Goal: Transaction & Acquisition: Purchase product/service

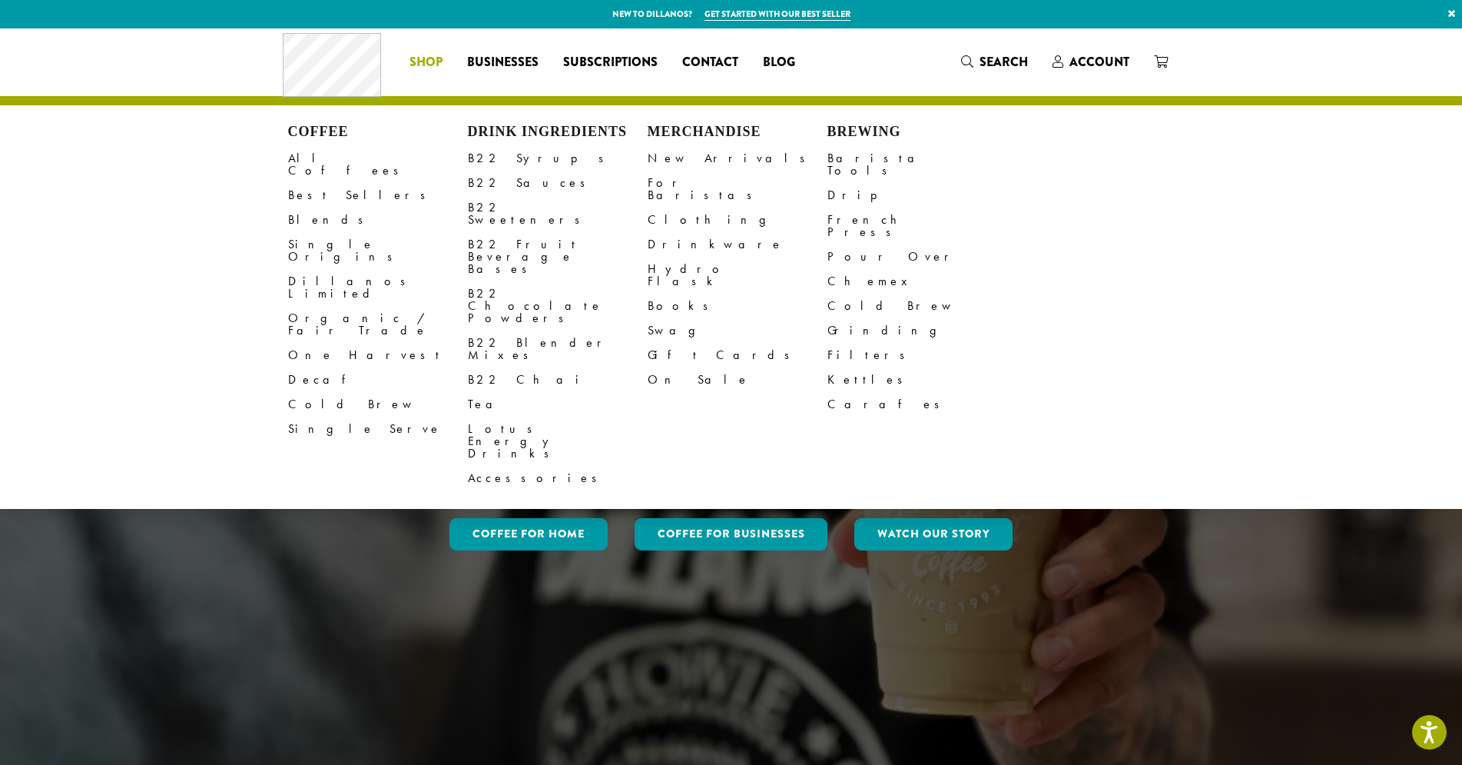
click at [414, 70] on span "Shop" at bounding box center [426, 62] width 33 height 19
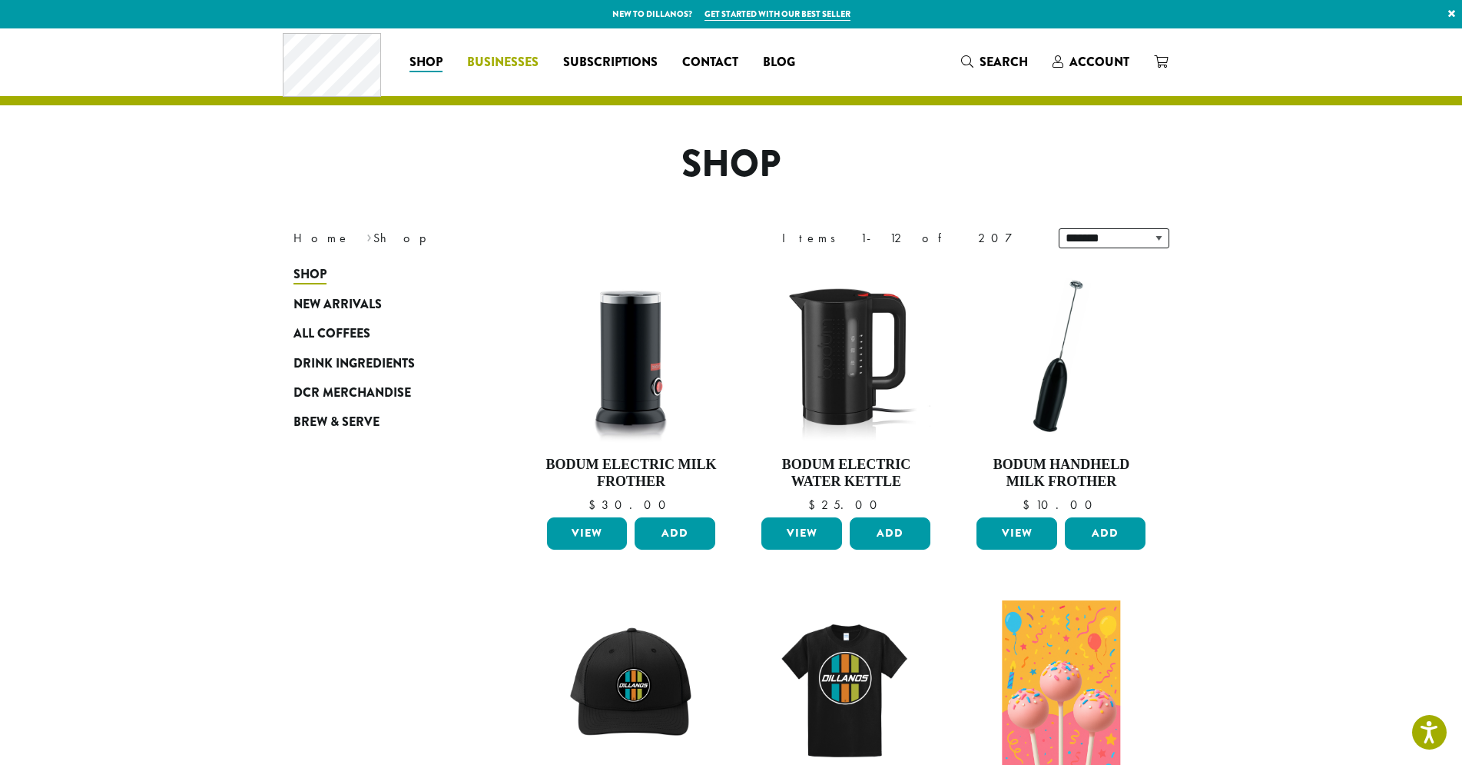
click at [511, 66] on span "Businesses" at bounding box center [502, 62] width 71 height 19
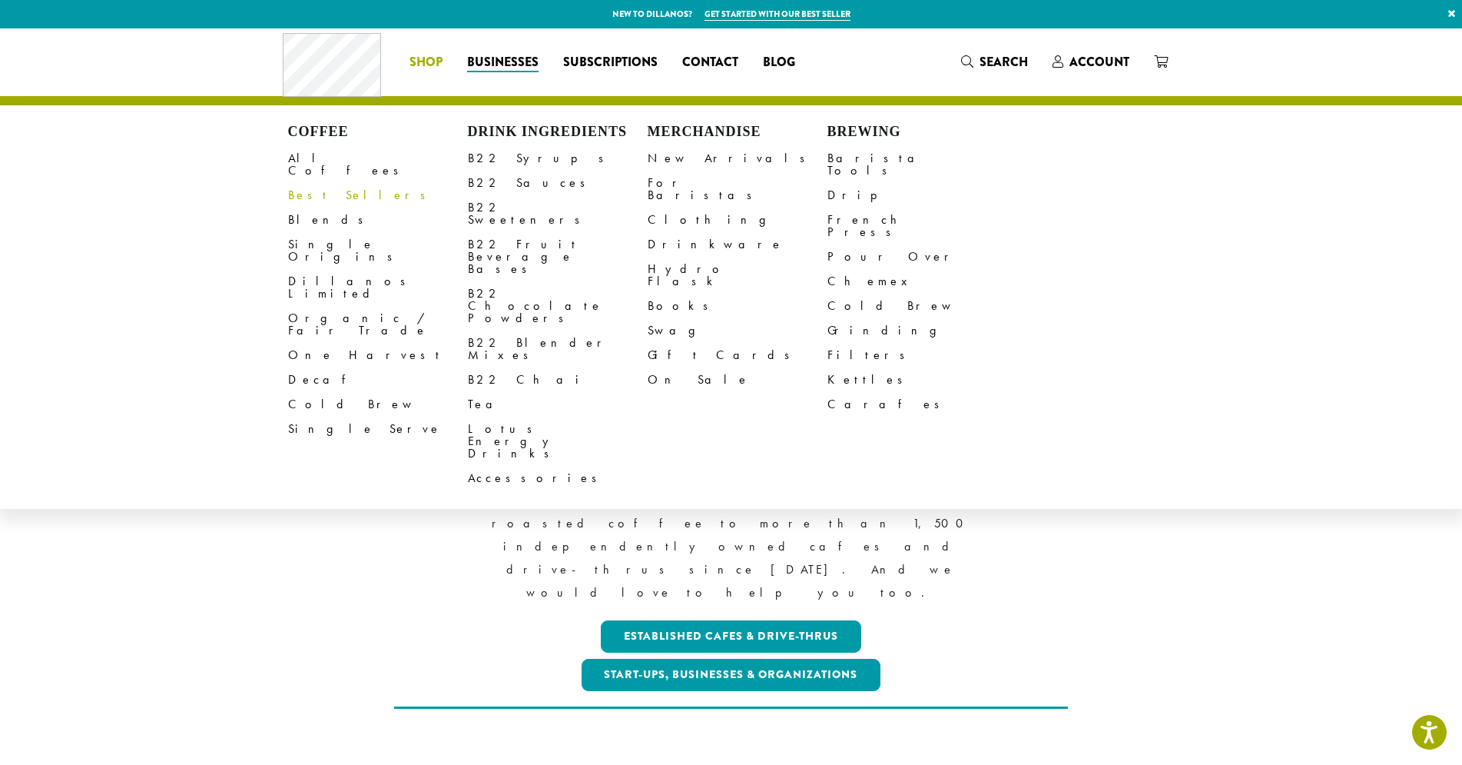
click at [335, 186] on link "Best Sellers" at bounding box center [378, 195] width 180 height 25
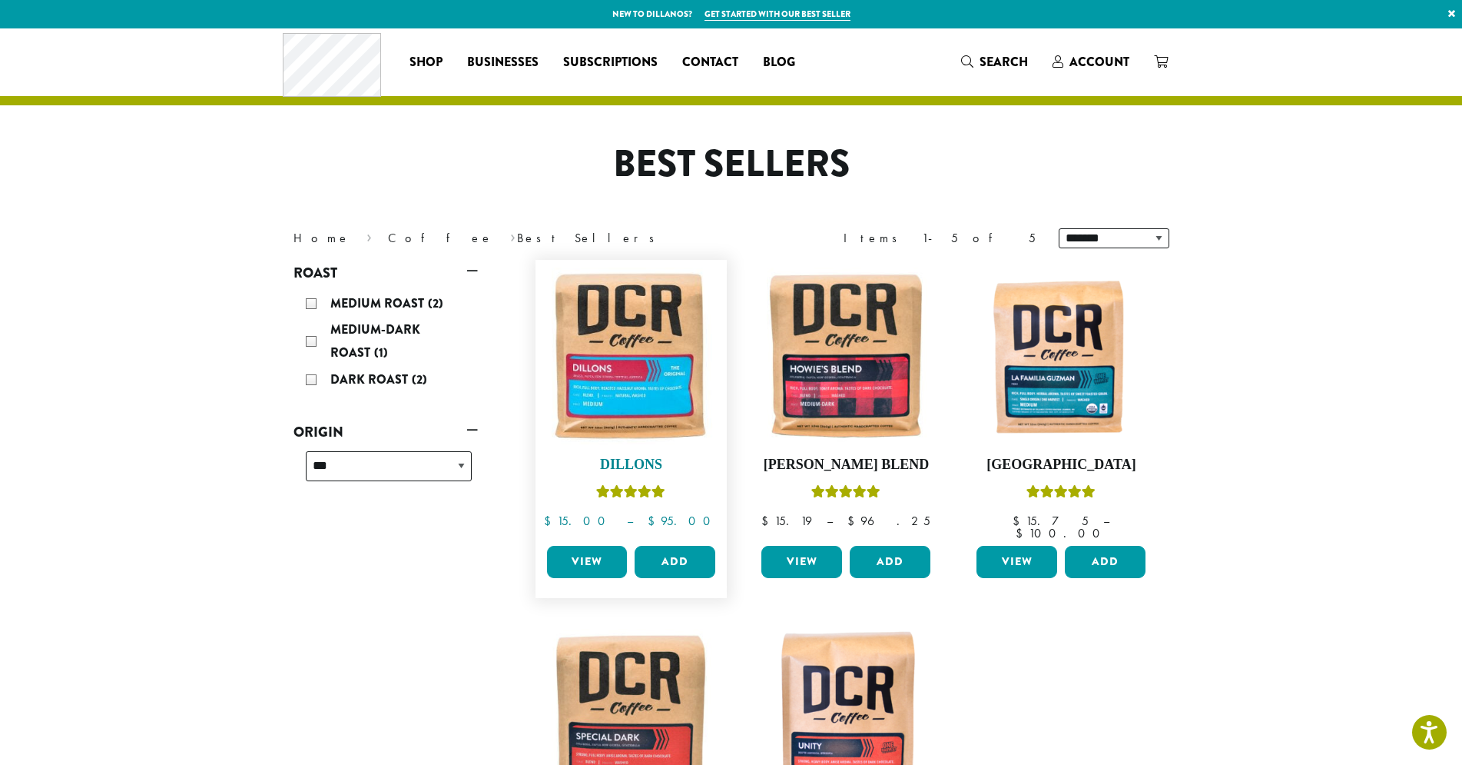
click at [631, 357] on img at bounding box center [630, 355] width 177 height 177
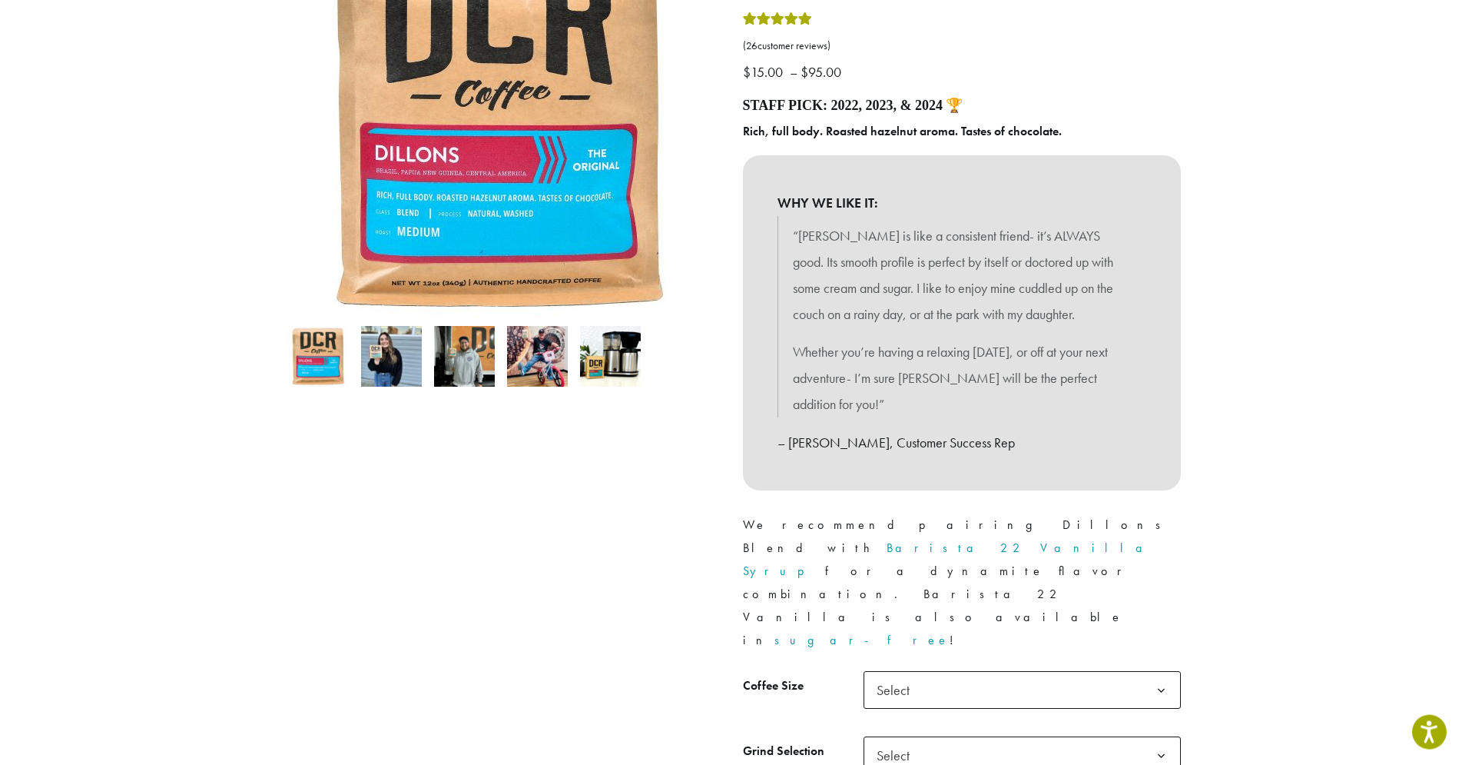
scroll to position [314, 0]
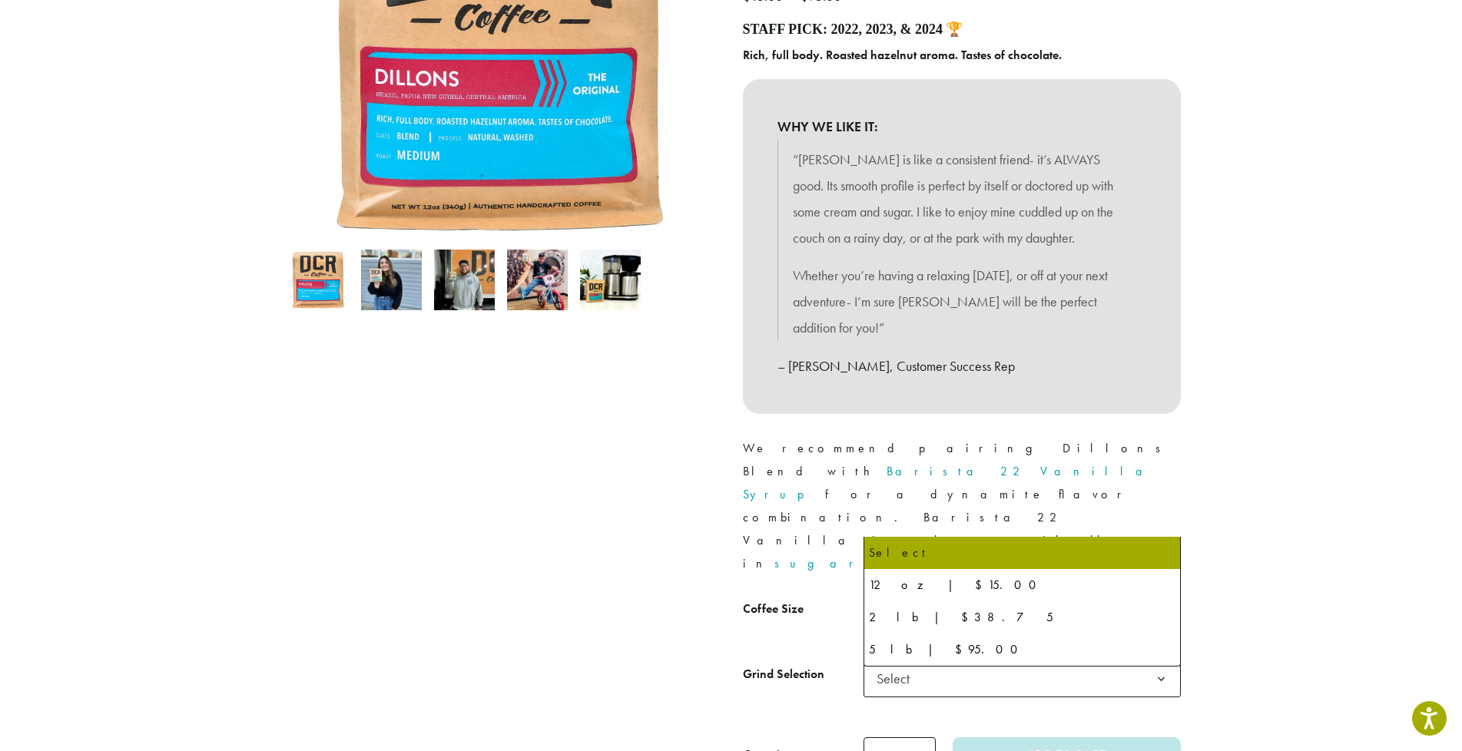
click at [899, 599] on span "Select" at bounding box center [898, 614] width 55 height 30
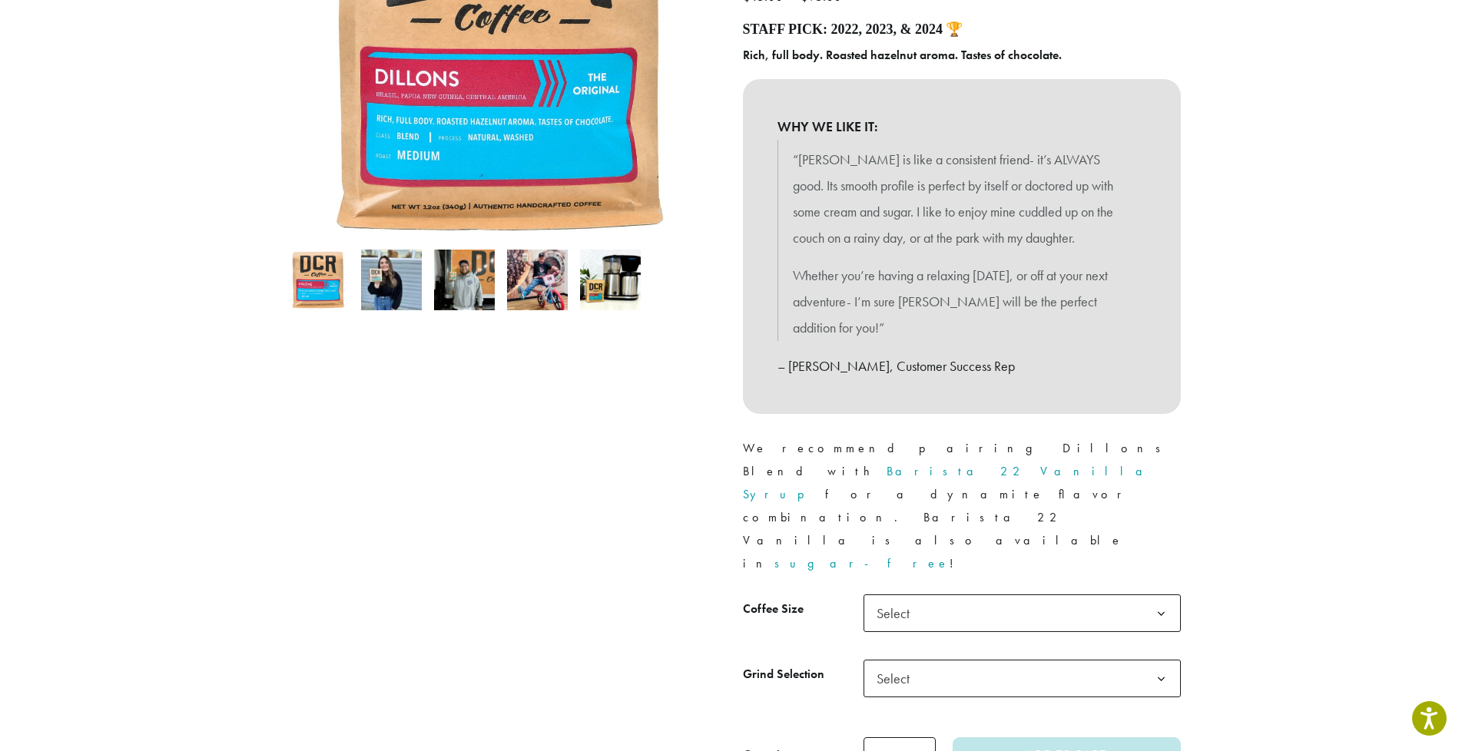
click at [691, 549] on div at bounding box center [500, 316] width 461 height 914
click at [941, 660] on span "Select" at bounding box center [1022, 679] width 317 height 38
select select "**********"
click at [937, 595] on span "Select" at bounding box center [1022, 614] width 317 height 38
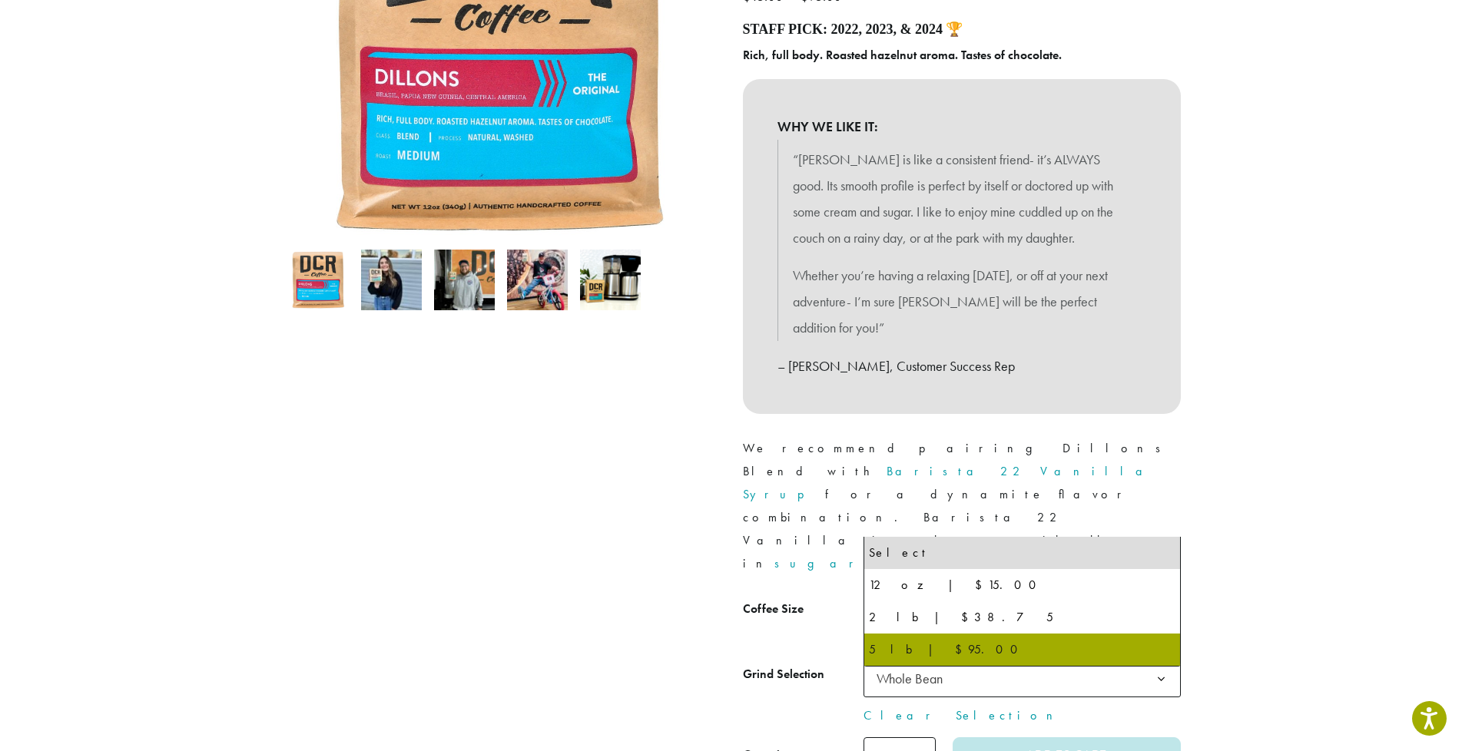
select select "**********"
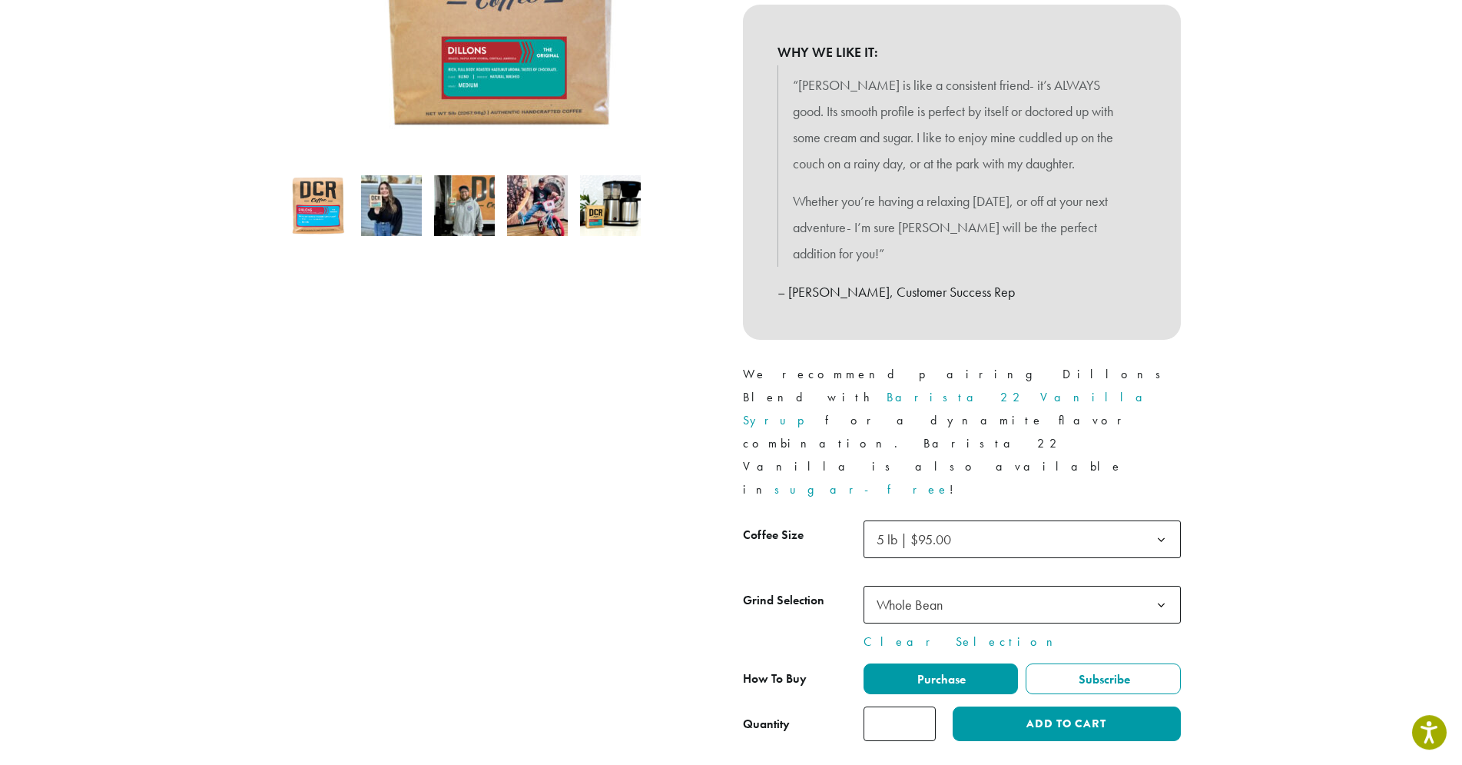
scroll to position [392, 0]
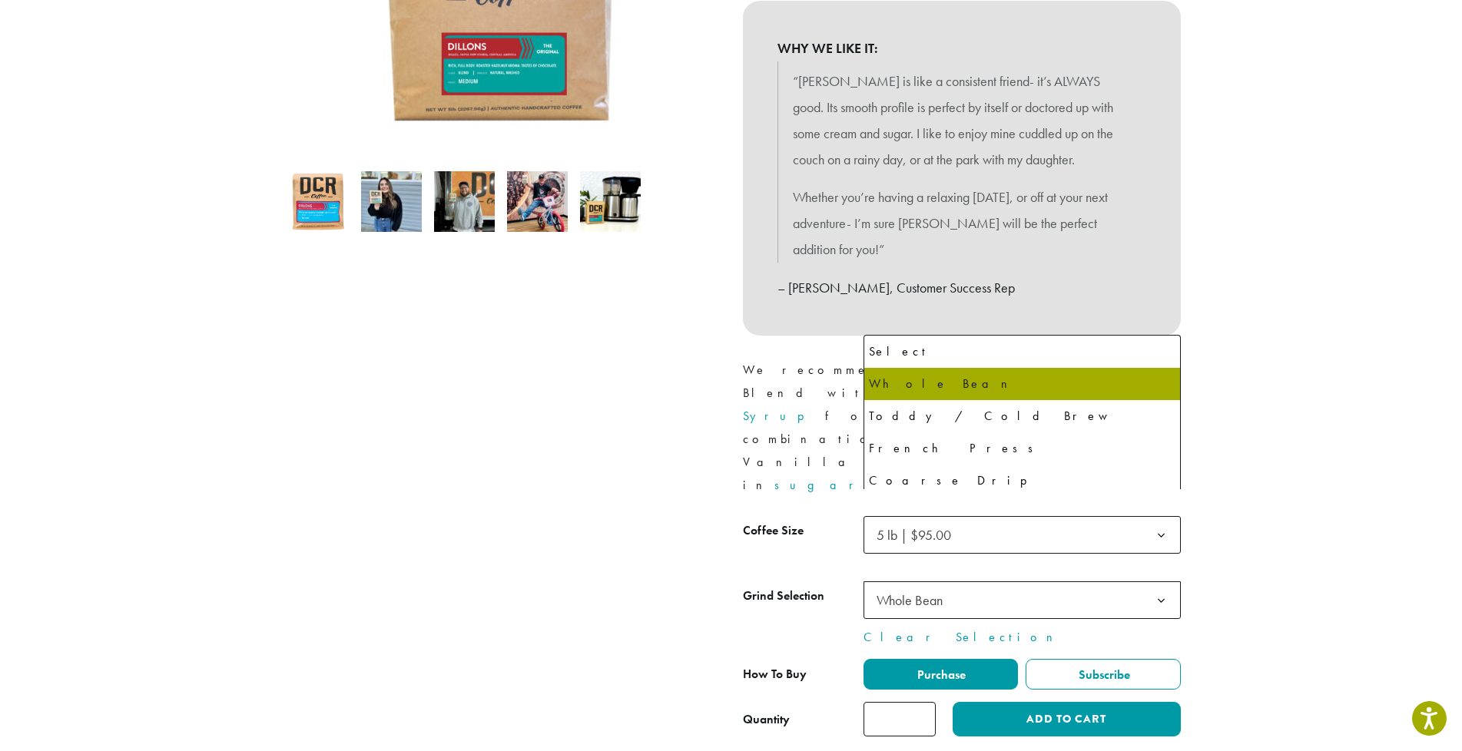
click at [938, 592] on span "Whole Bean" at bounding box center [910, 601] width 66 height 18
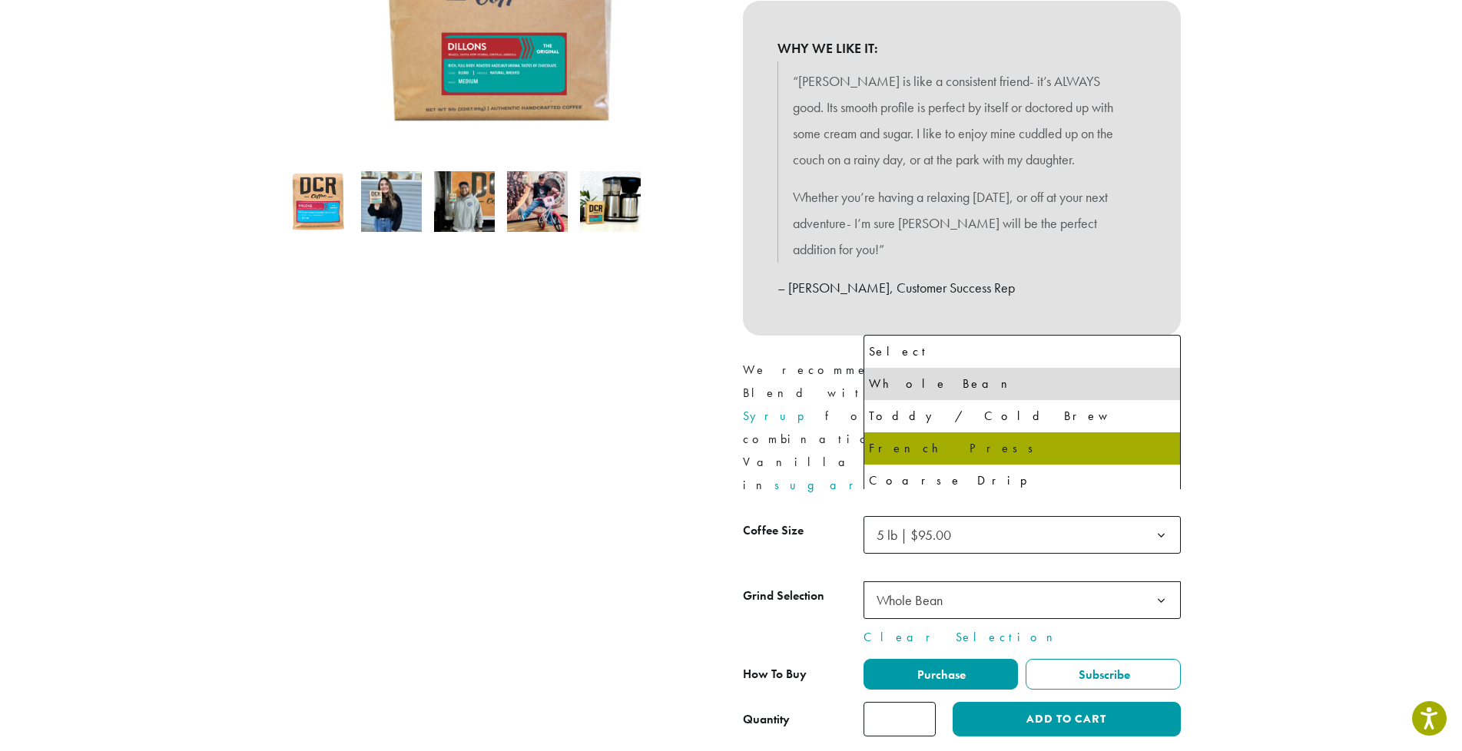
click at [632, 404] on div at bounding box center [500, 259] width 461 height 957
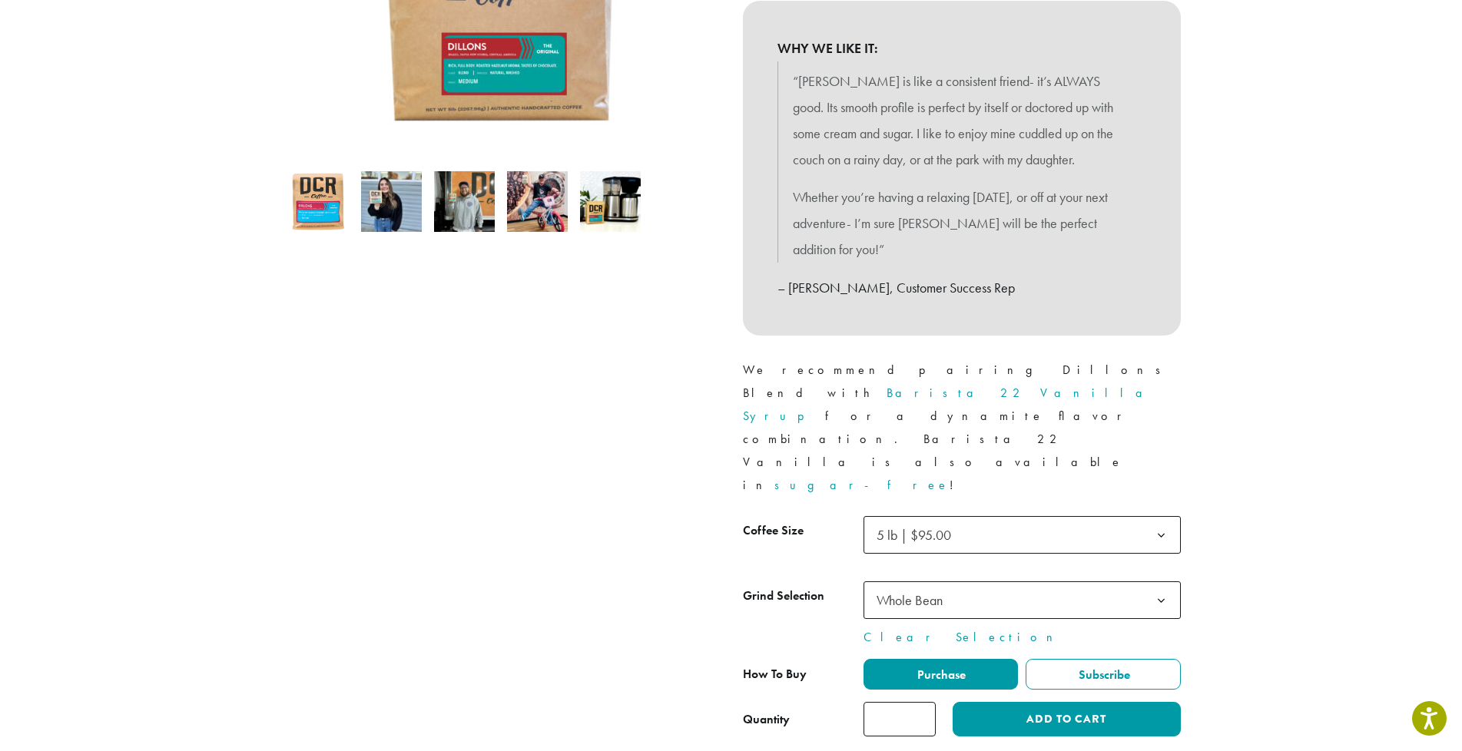
click at [952, 520] on span "5 lb | $95.00" at bounding box center [919, 535] width 96 height 30
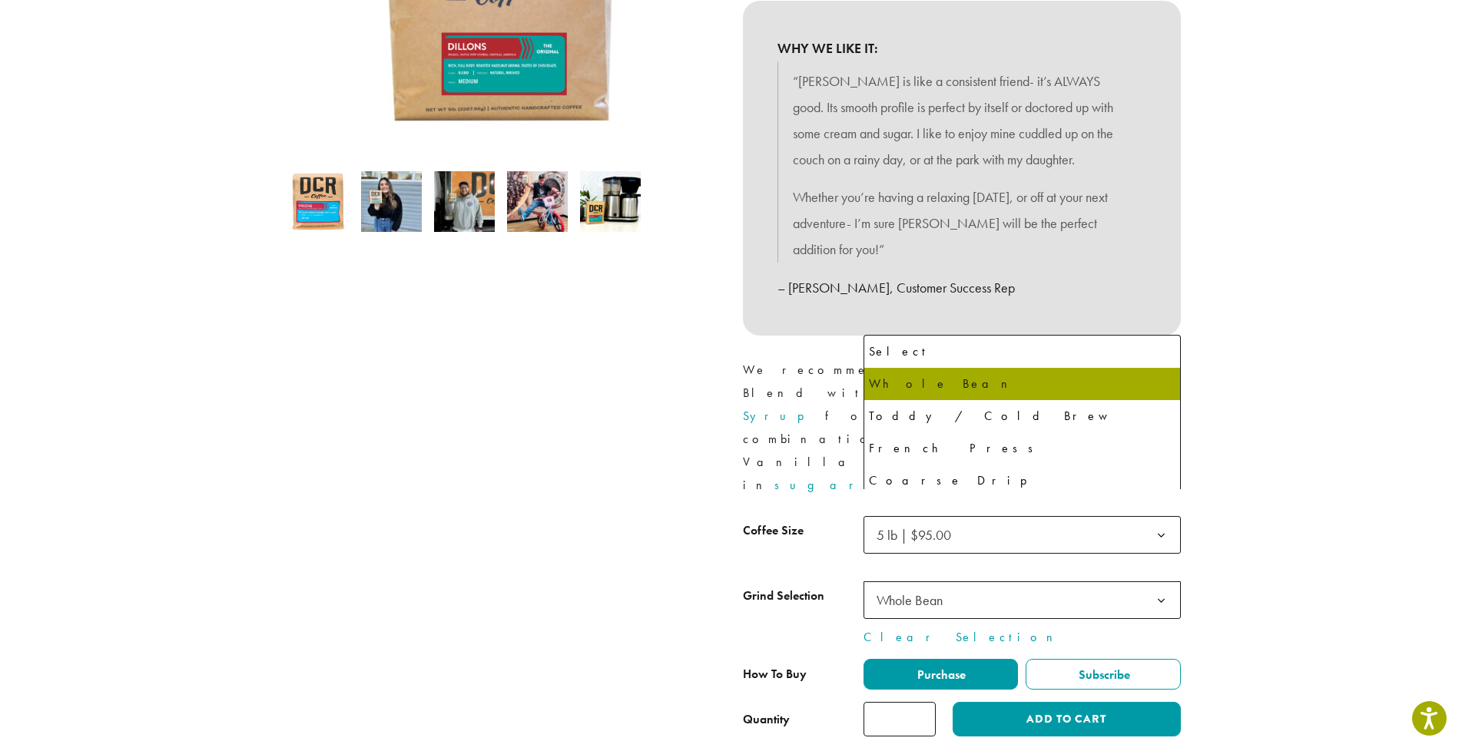
click at [929, 592] on span "Whole Bean" at bounding box center [910, 601] width 66 height 18
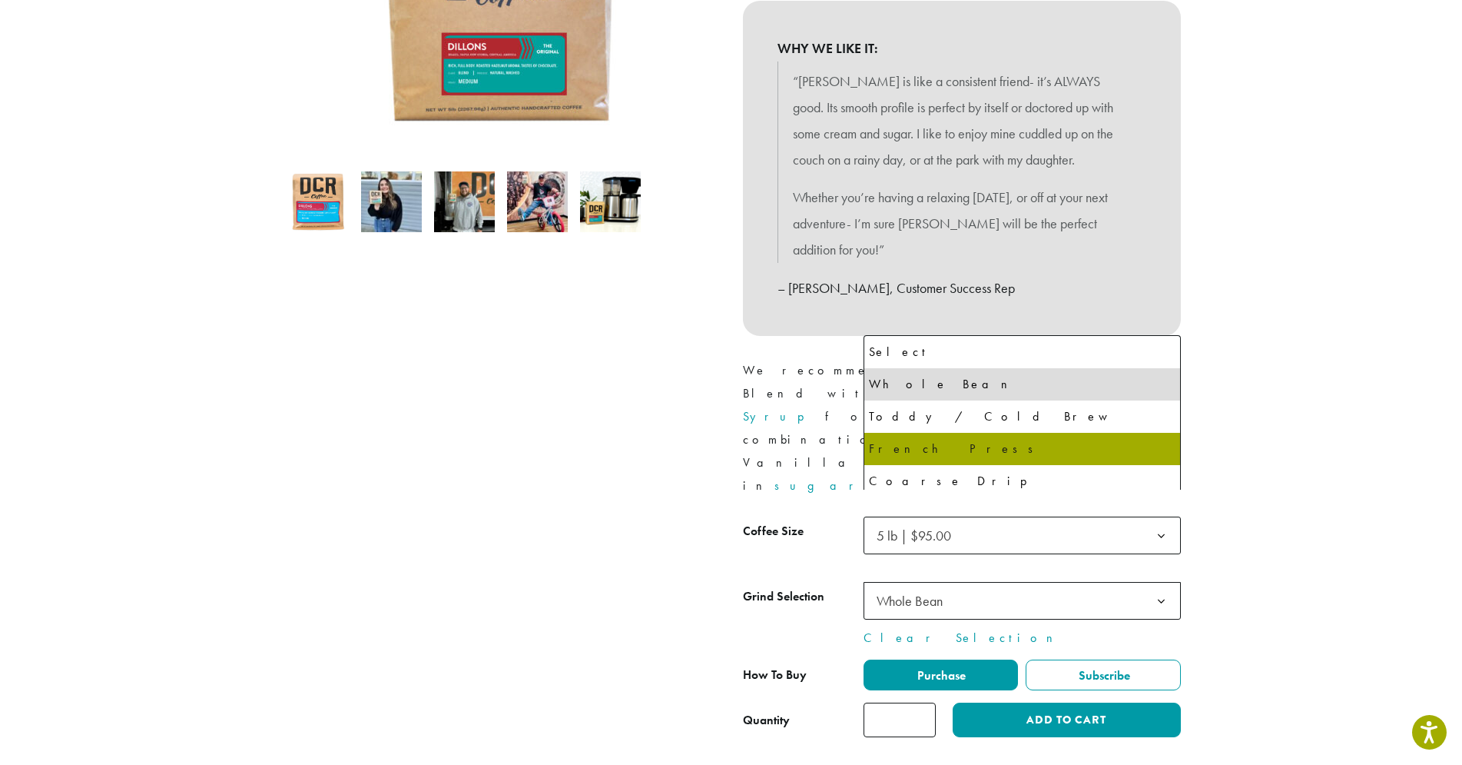
select select "**********"
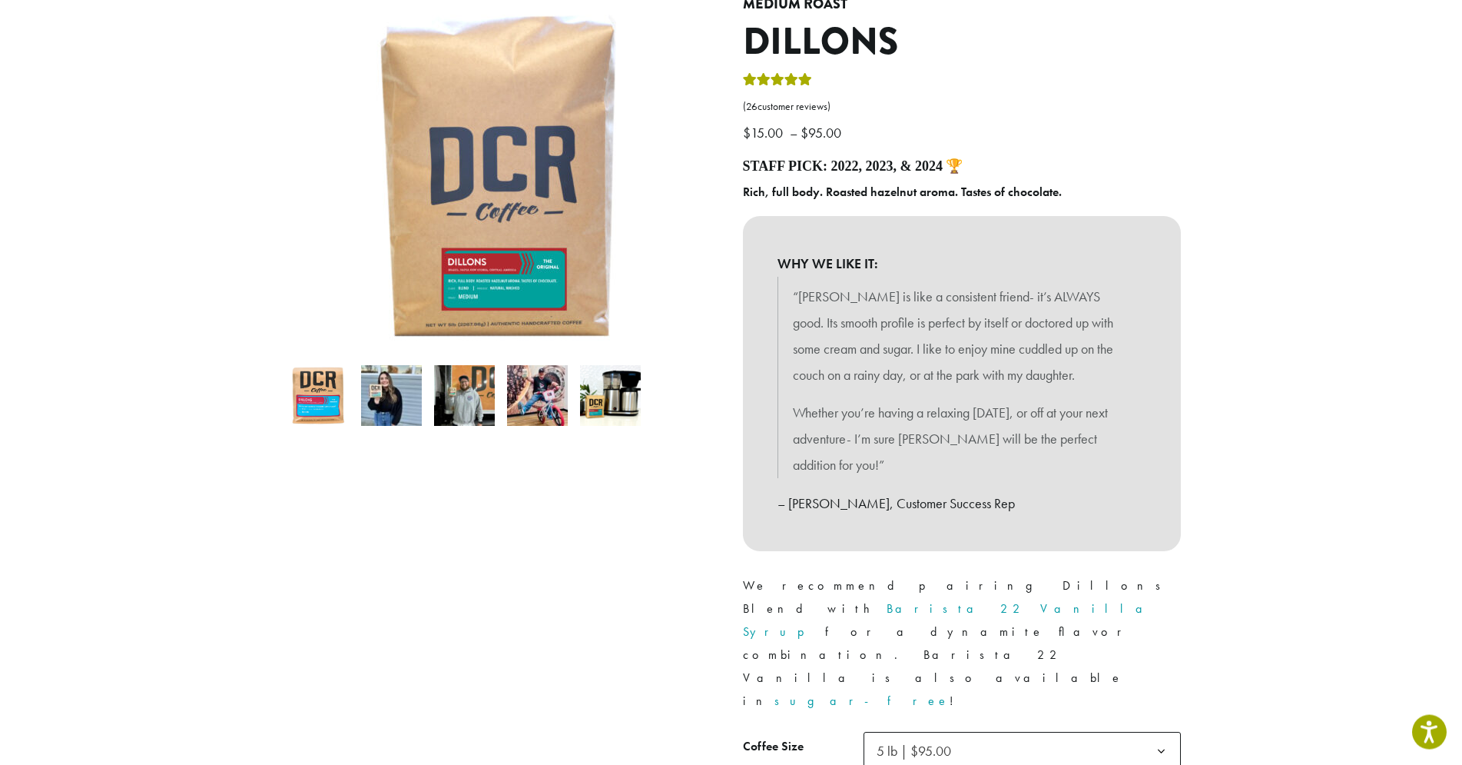
scroll to position [157, 0]
